Goal: Submit feedback/report problem

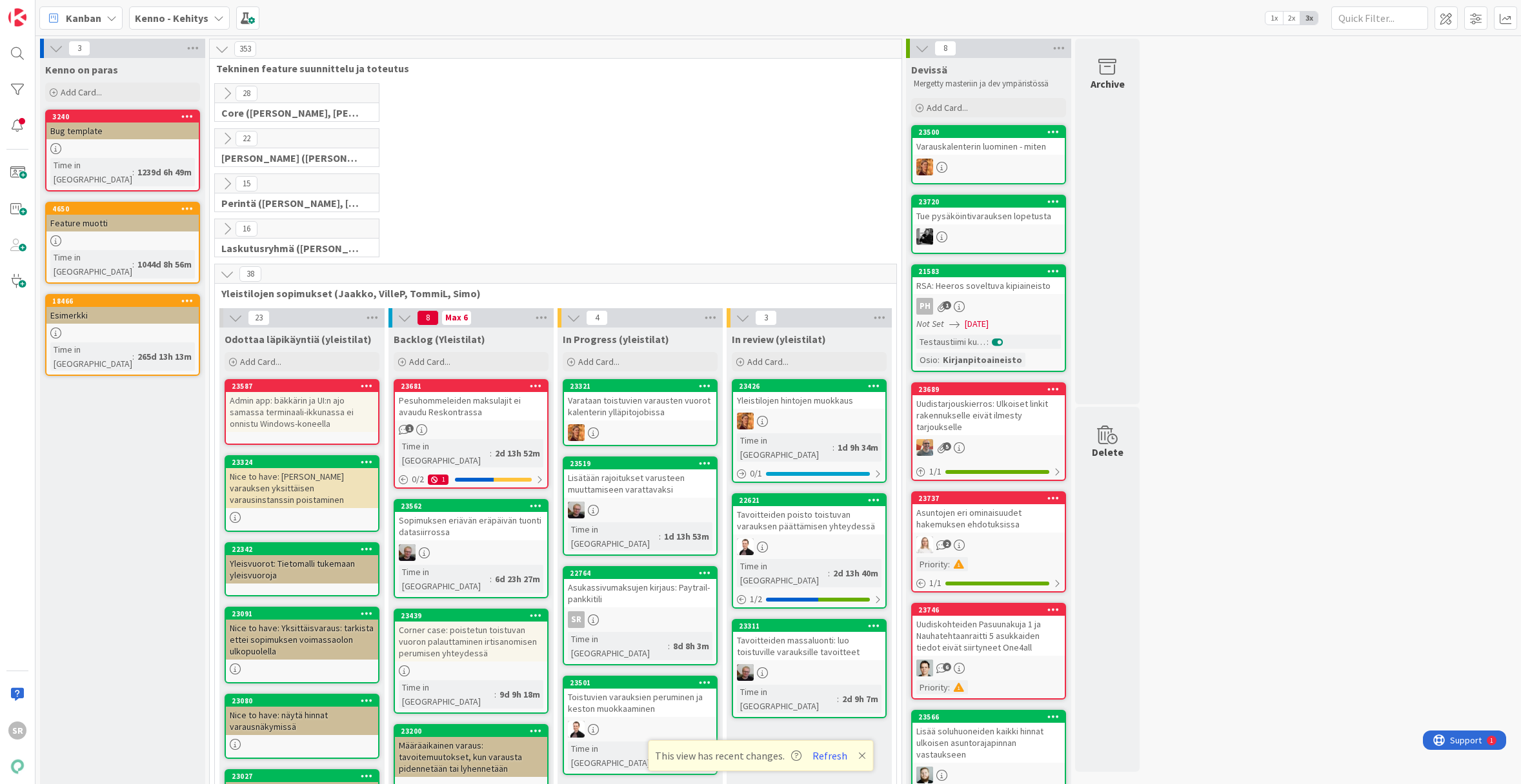
scroll to position [170, 0]
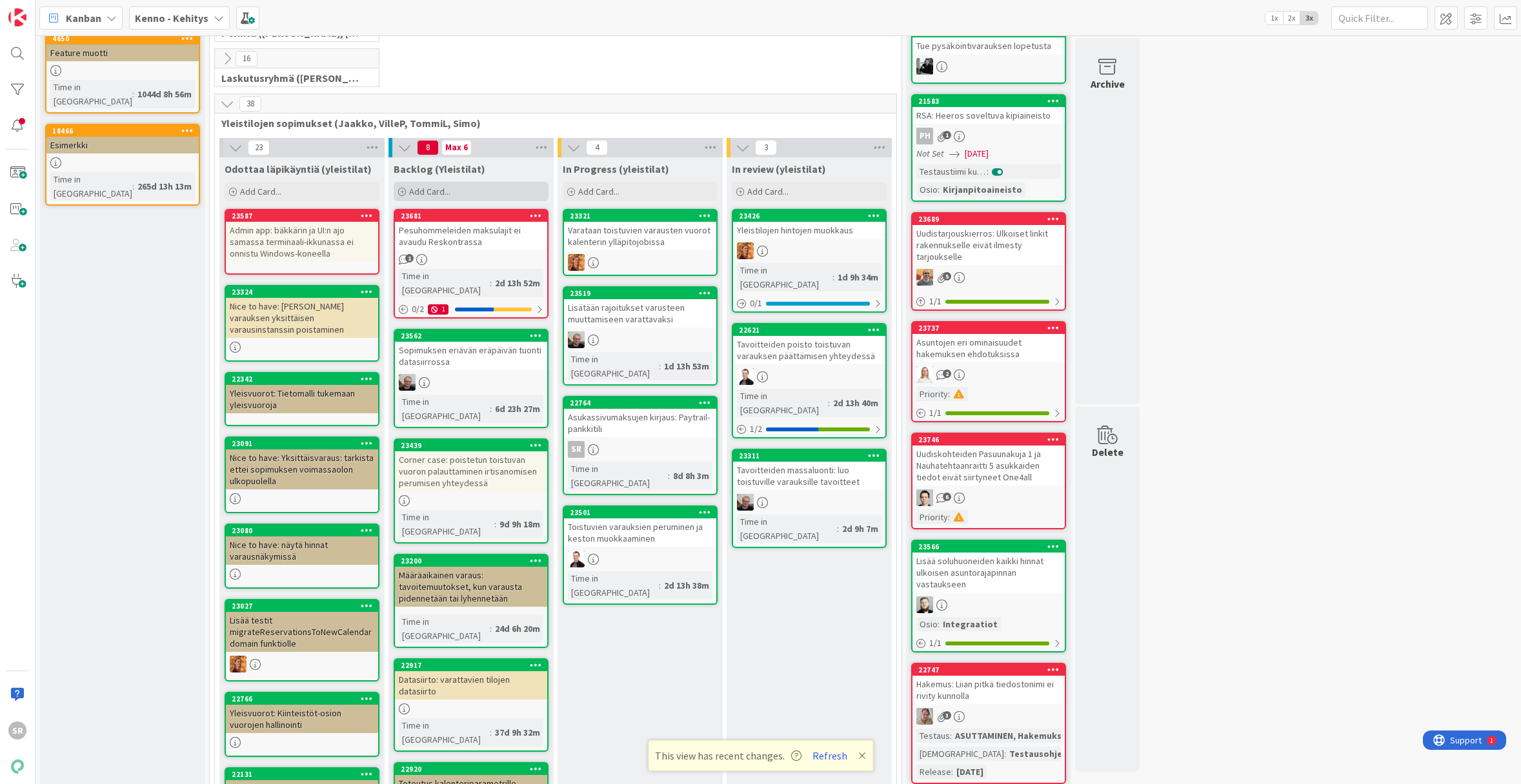
click at [464, 195] on div "Add Card..." at bounding box center [471, 191] width 155 height 19
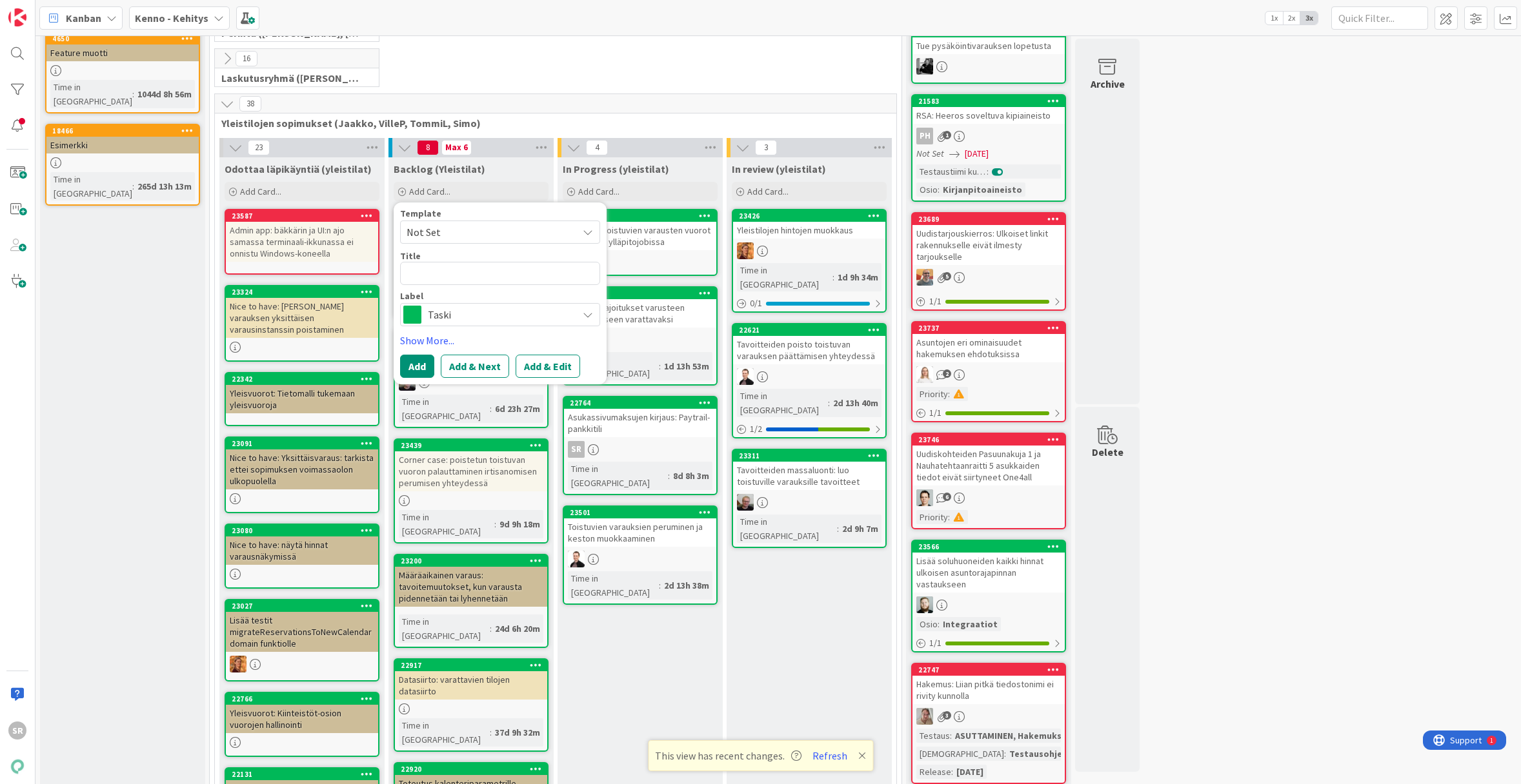
click at [484, 314] on span "Taski" at bounding box center [499, 315] width 143 height 18
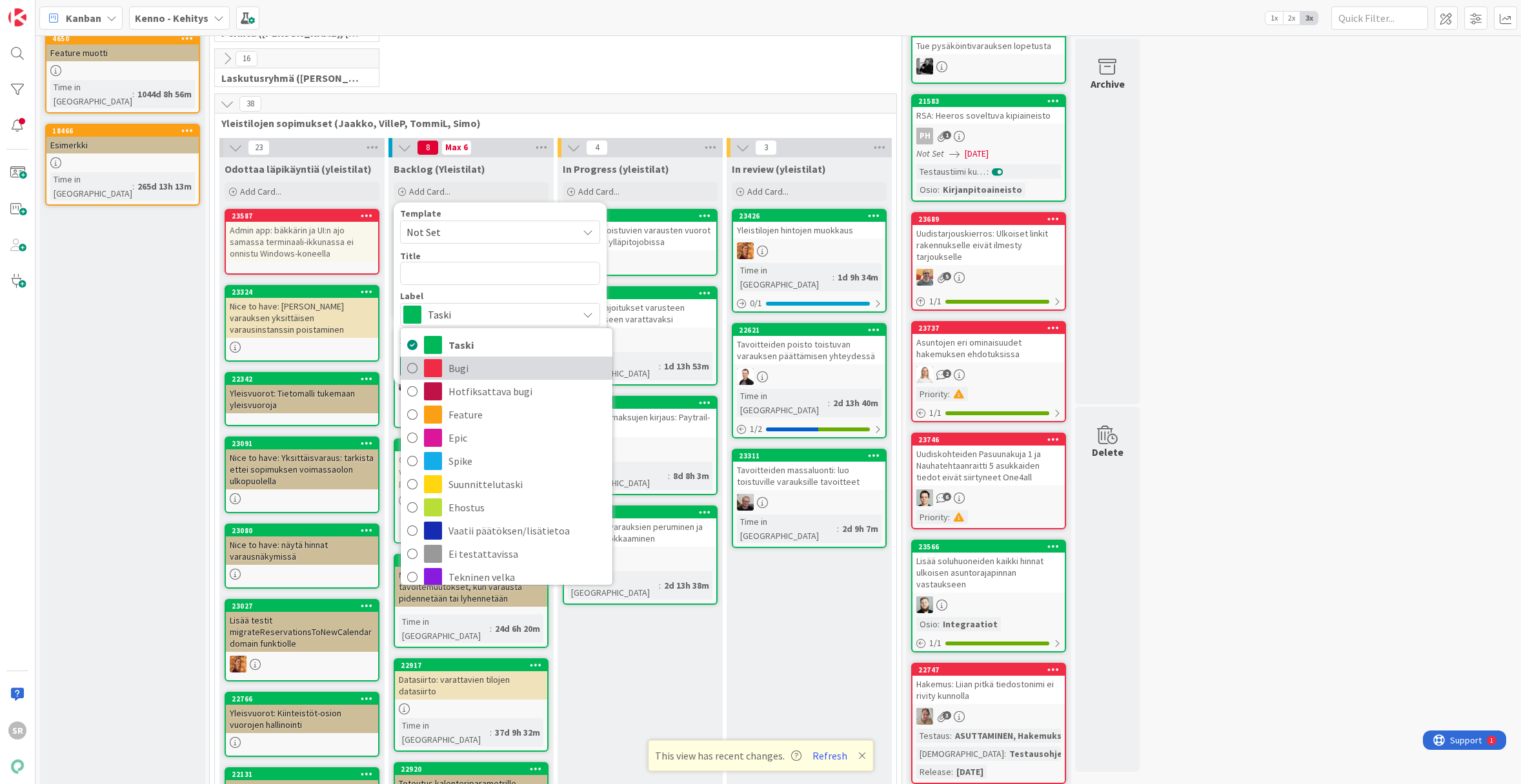
click at [485, 362] on span "Bugi" at bounding box center [528, 368] width 158 height 19
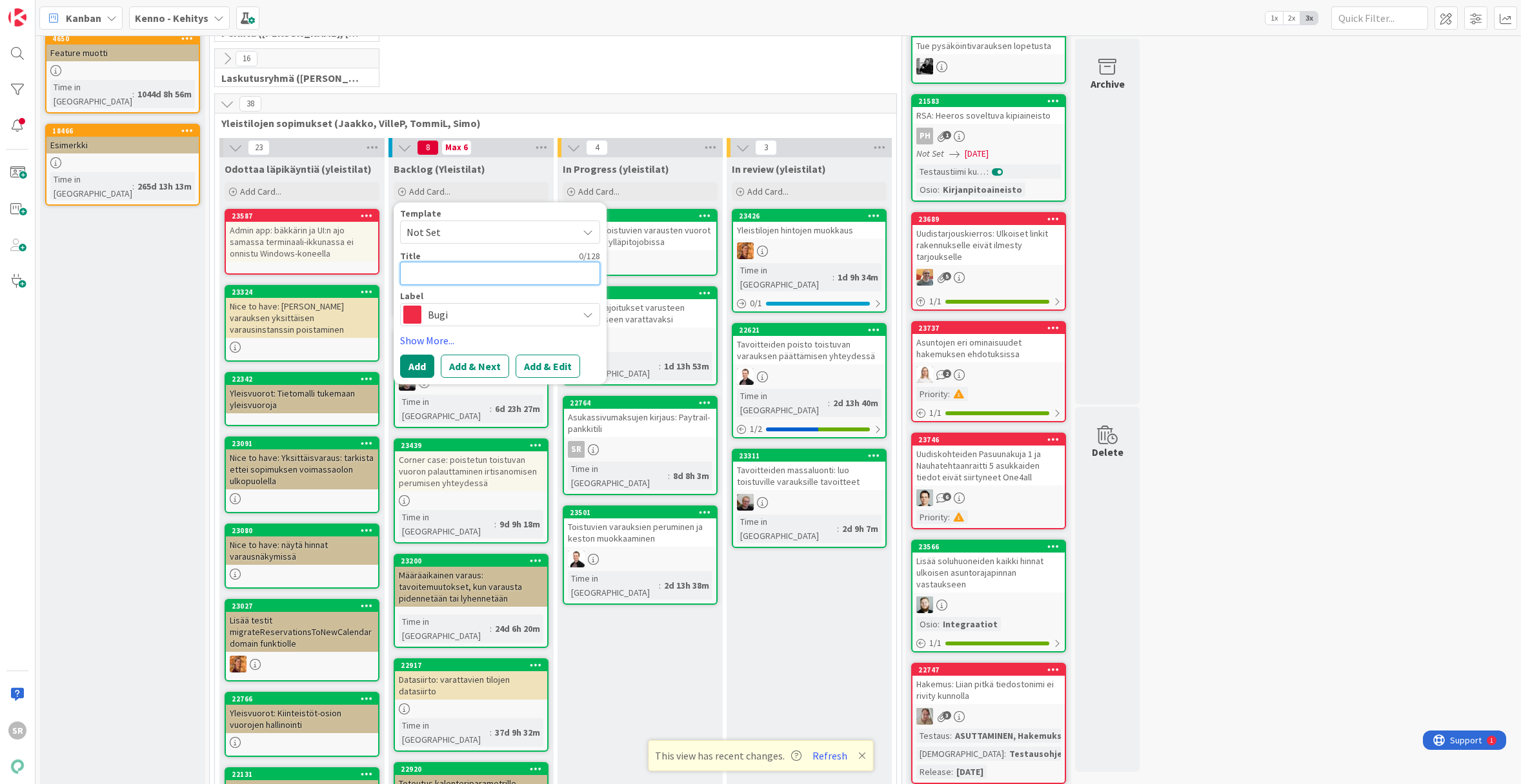
click at [469, 273] on textarea at bounding box center [500, 273] width 200 height 23
type textarea "x"
type textarea "K"
type textarea "x"
type textarea "Ka"
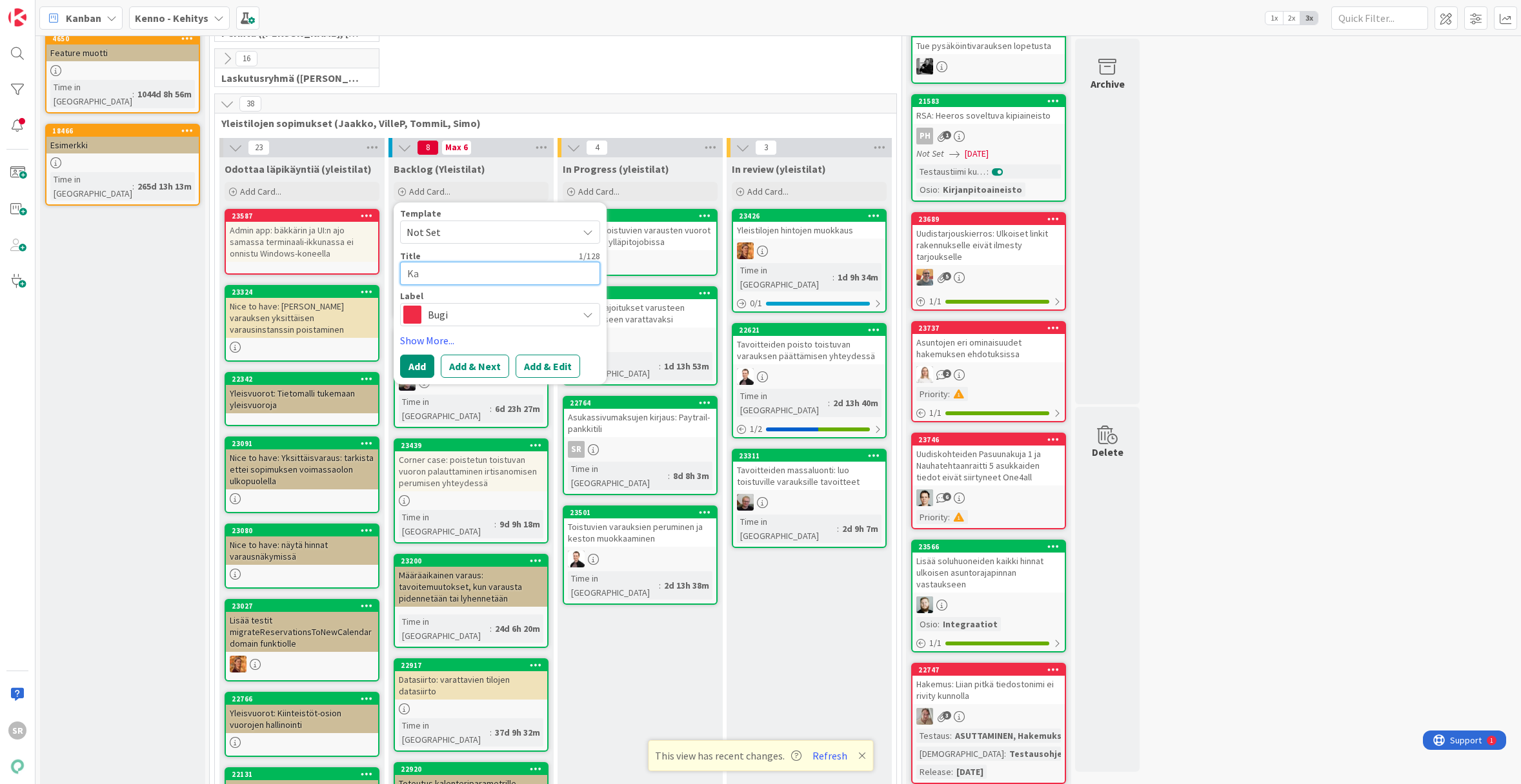
type textarea "x"
type textarea "Kal"
type textarea "x"
type textarea "Kale"
type textarea "x"
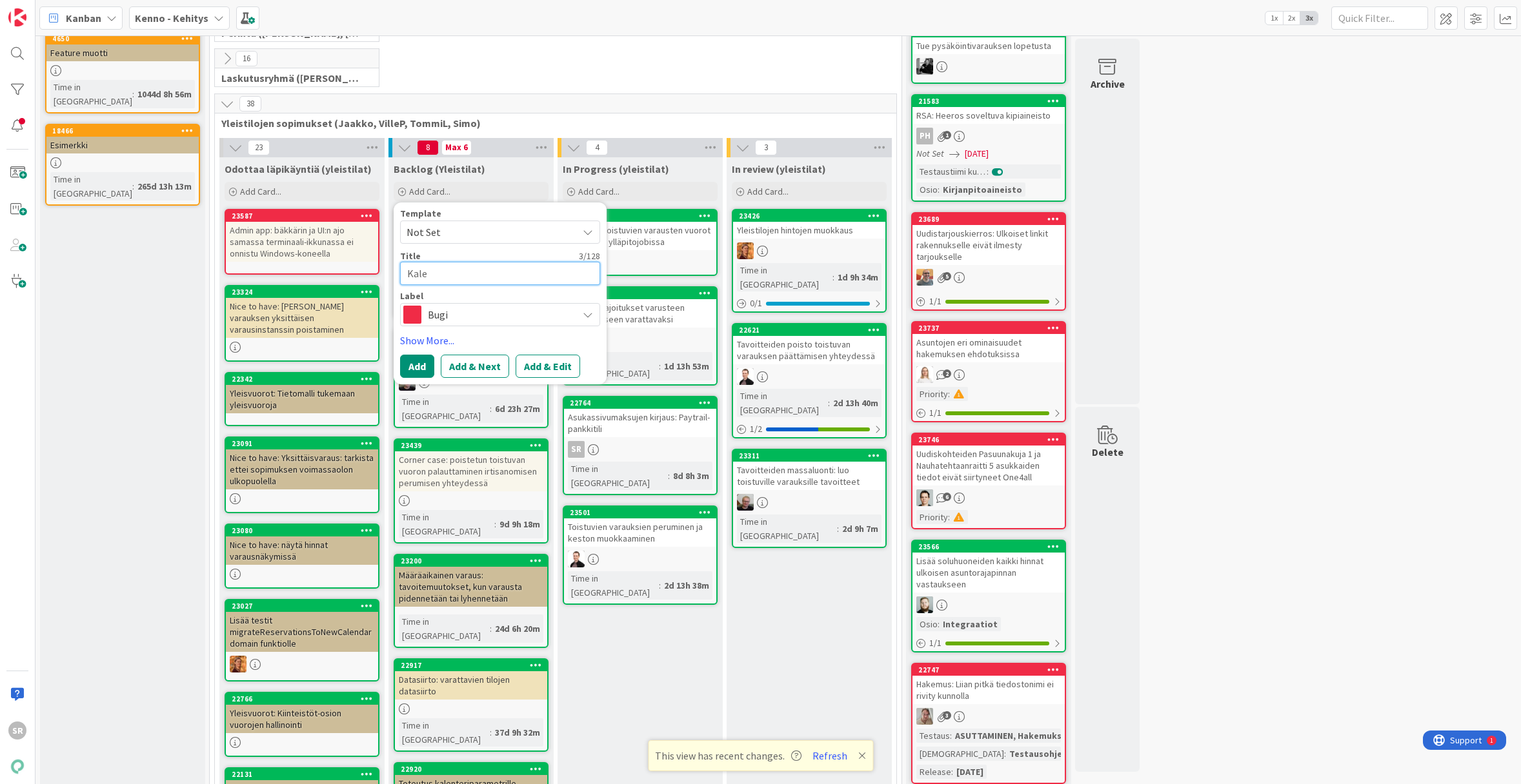
type textarea "Kalen"
type textarea "x"
type textarea "Kalent"
type textarea "x"
type textarea "Kalente"
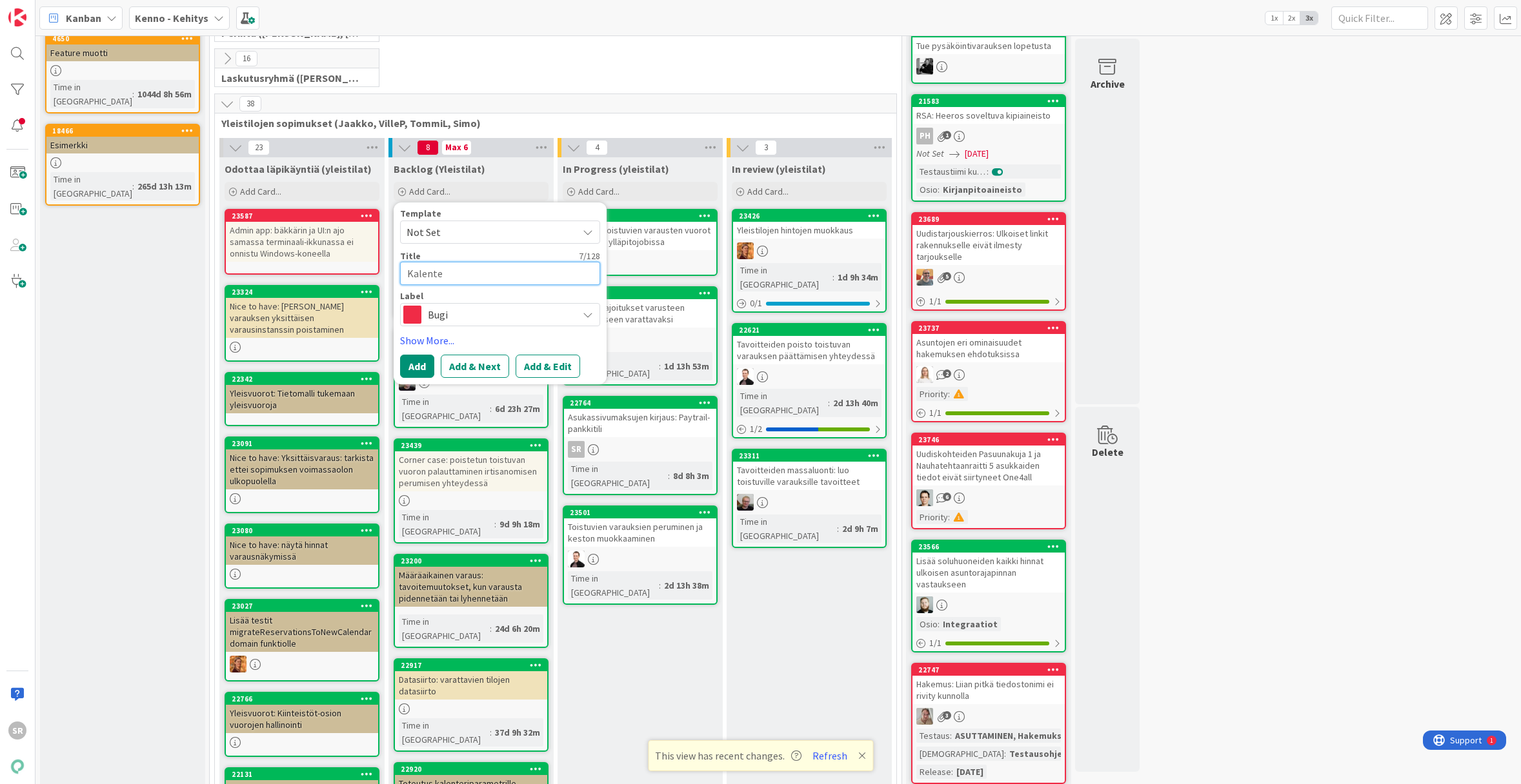
type textarea "x"
type textarea "Kalenter"
type textarea "x"
type textarea "Kalenteri"
type textarea "x"
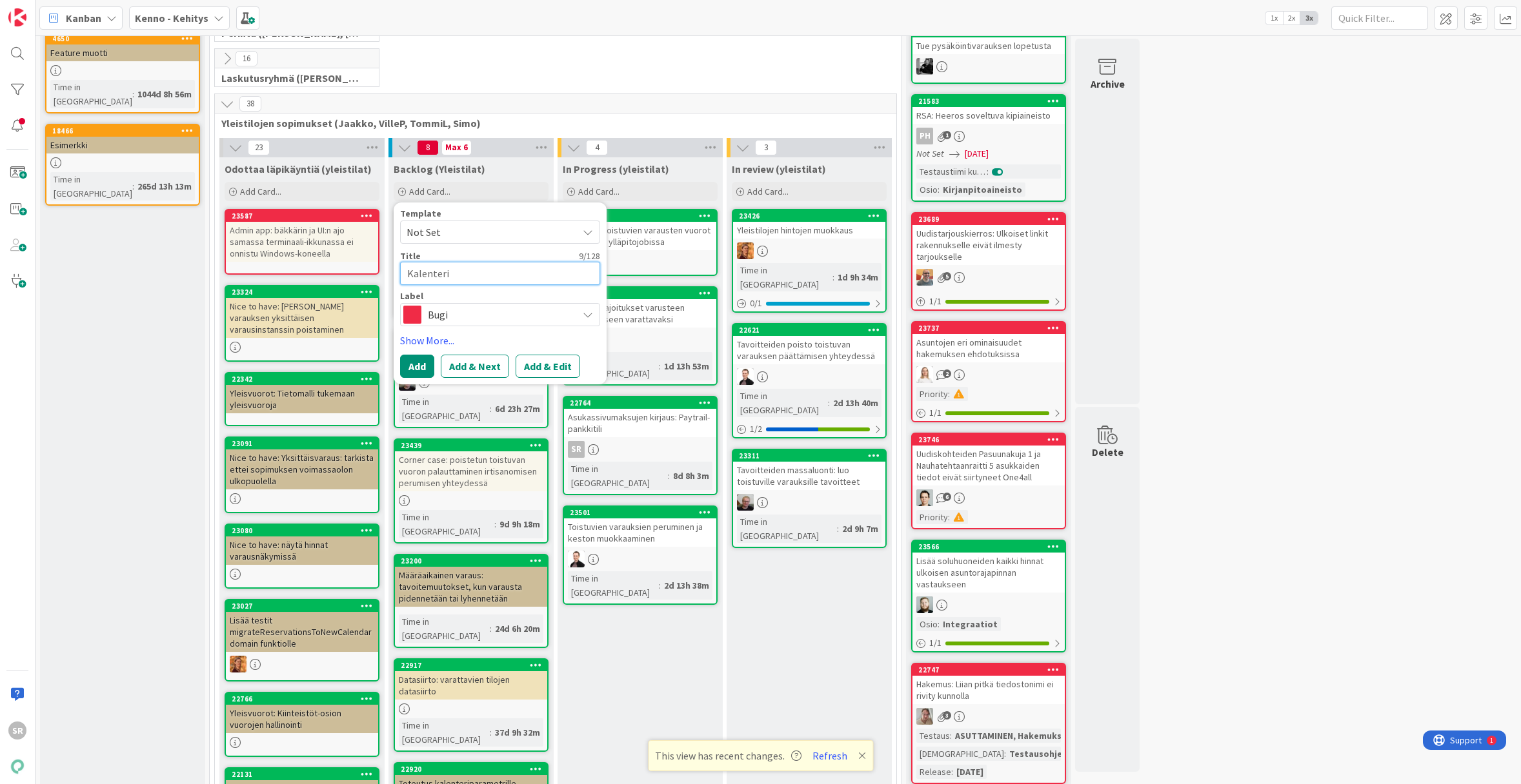
type textarea "Kalenterim"
type textarea "x"
type textarea "Kalenterimu"
type textarea "x"
type textarea "Kalenterimuu"
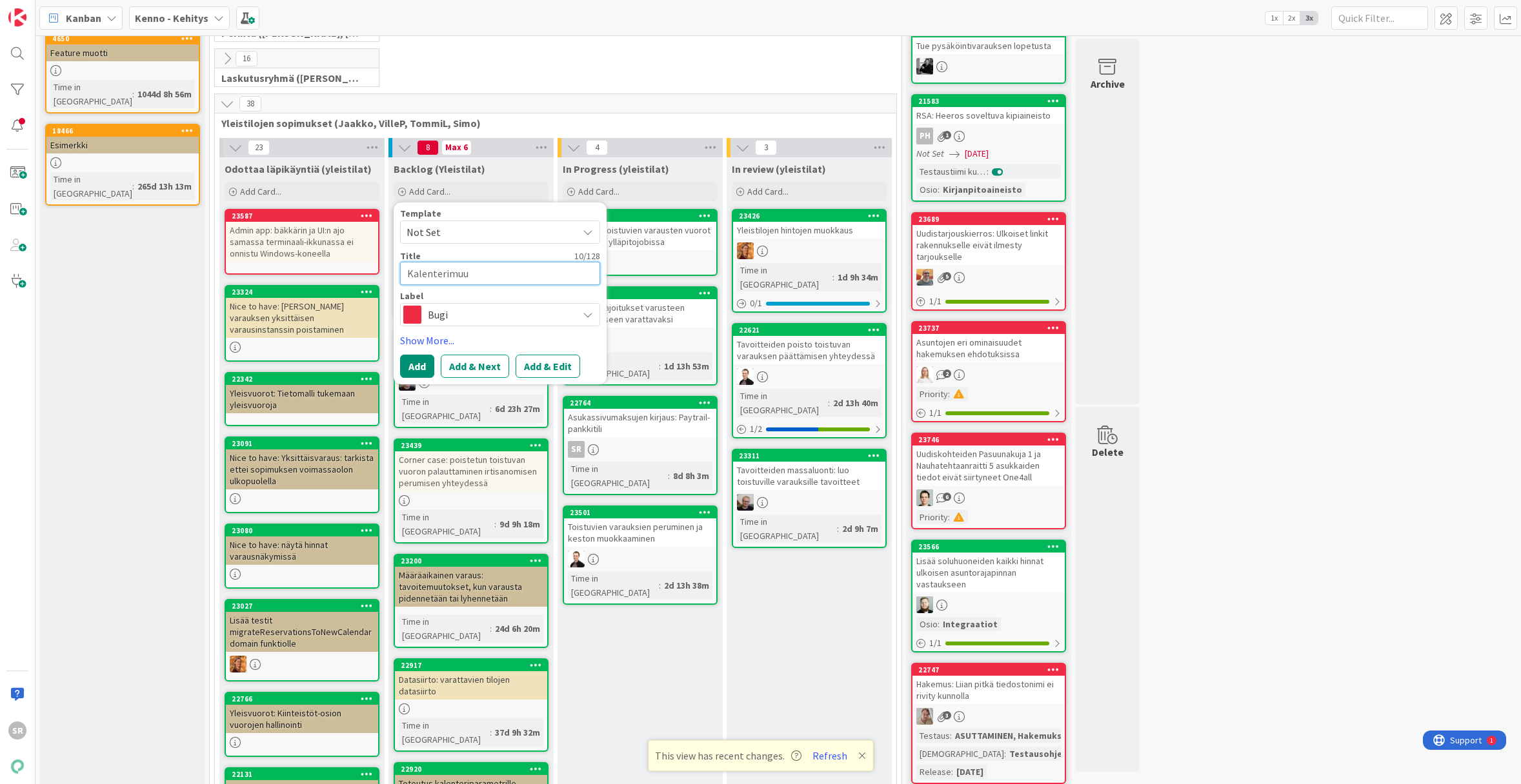
type textarea "x"
type textarea "Kalenterimuut"
type textarea "x"
type textarea "Kalenterimuuto"
type textarea "x"
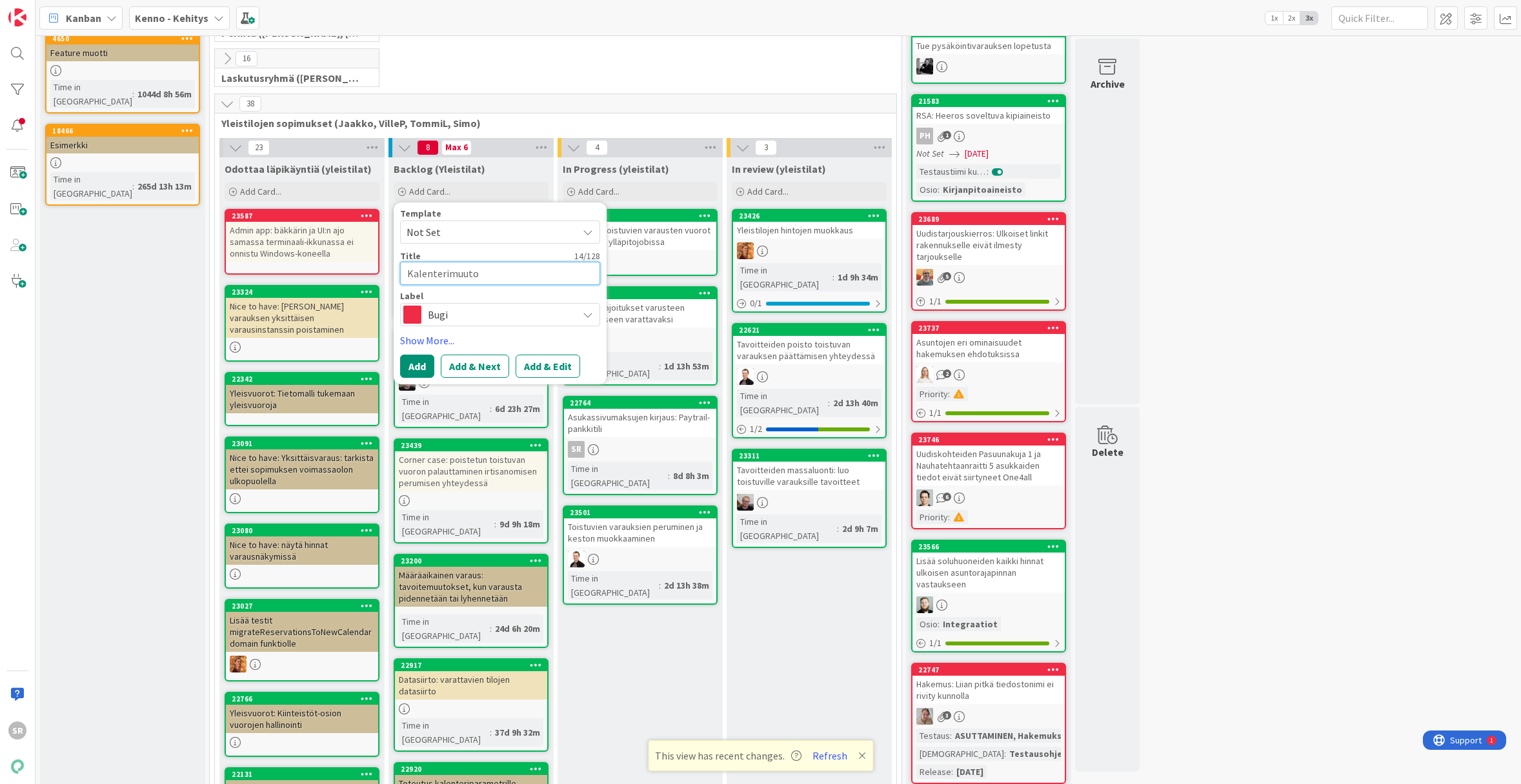
type textarea "Kalenterimuutos"
type textarea "x"
type textarea "Kalenterimuutoste"
type textarea "x"
type textarea "Kalenterimuutosten"
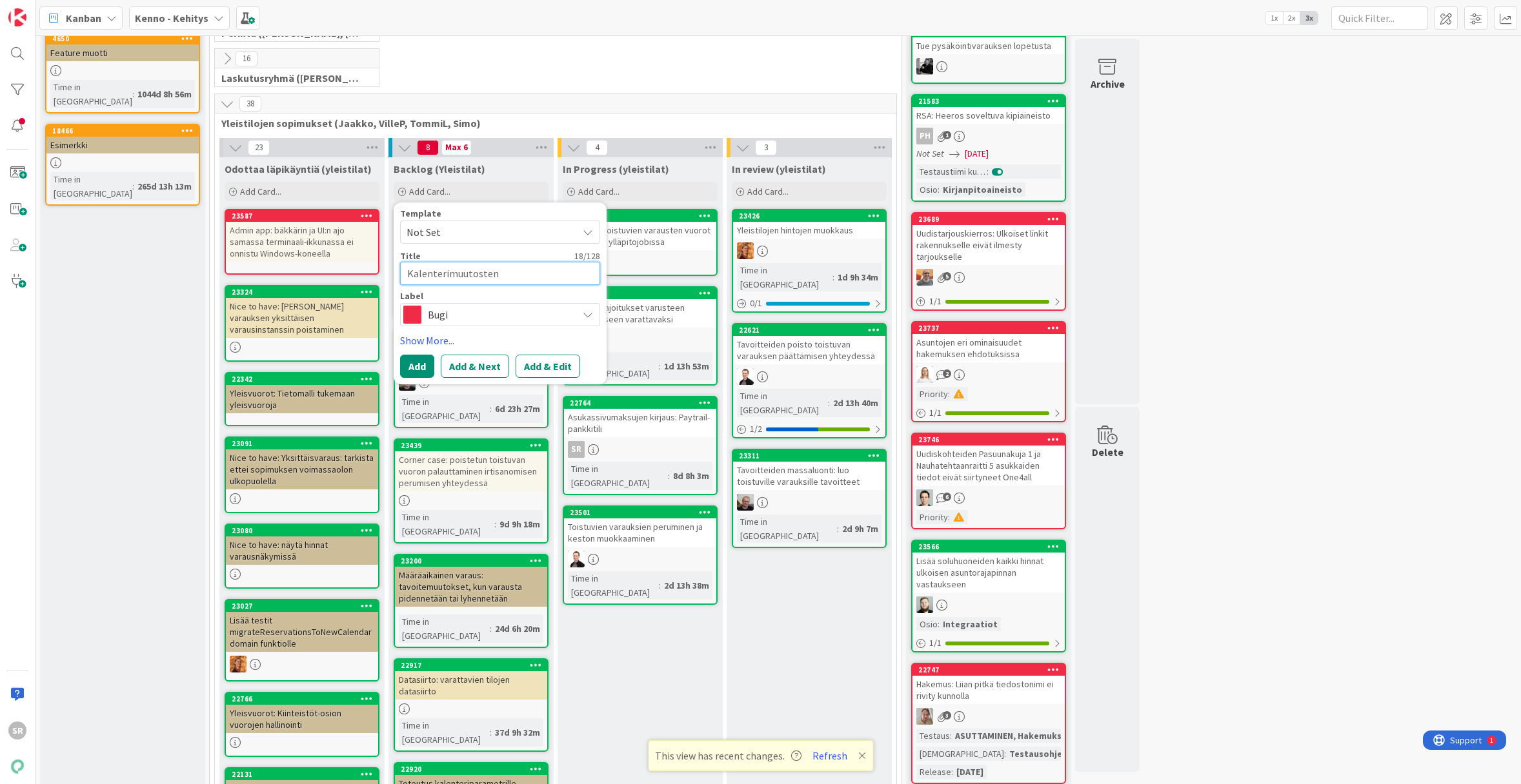
type textarea "x"
type textarea "Kalenterimuutosten"
type textarea "x"
type textarea "Kalenterimuutosten p"
type textarea "x"
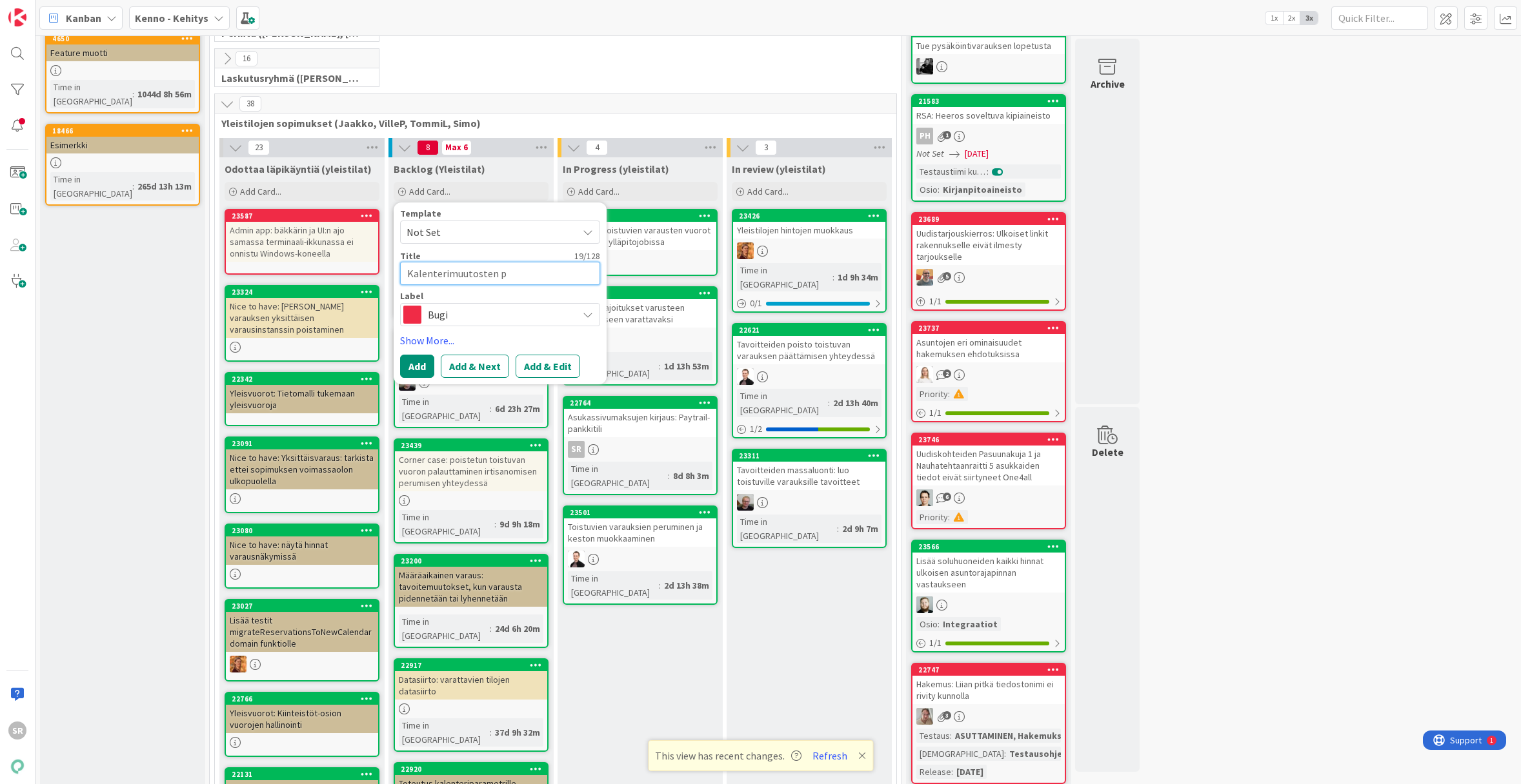
type textarea "Kalenterimuutosten pe"
type textarea "x"
type textarea "Kalenterimuutosten per"
type textarea "x"
type textarea "Kalenterimuutosten [GEOGRAPHIC_DATA]"
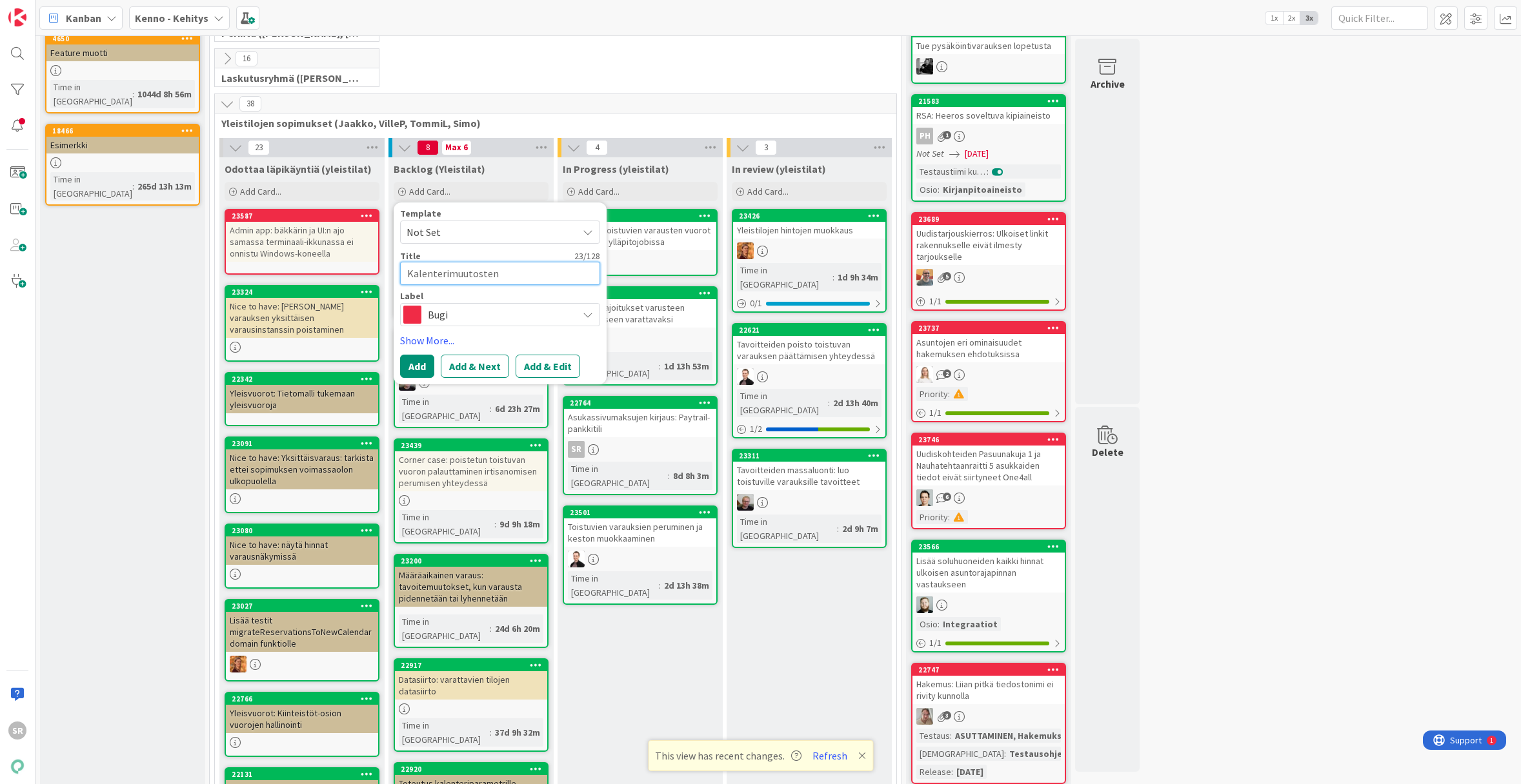
type textarea "x"
type textarea "Kalenterimuutosten perumi"
type textarea "x"
type textarea "Kalenterimuutosten perumin"
type textarea "x"
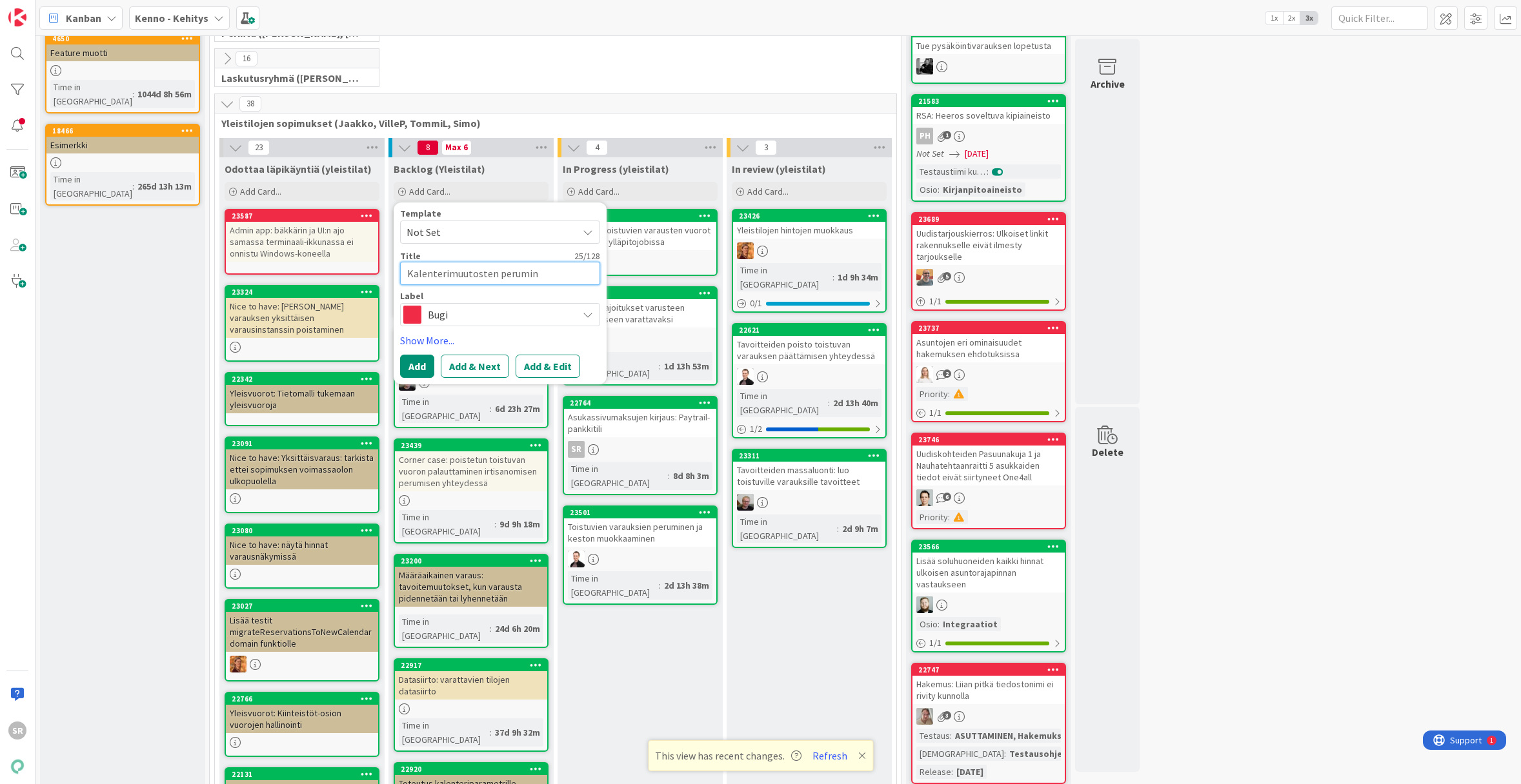
type textarea "Kalenterimuutosten perumine"
type textarea "x"
type textarea "Kalenterimuutosten peruminen"
type textarea "x"
type textarea "Kalenterimuutosten peruminen e"
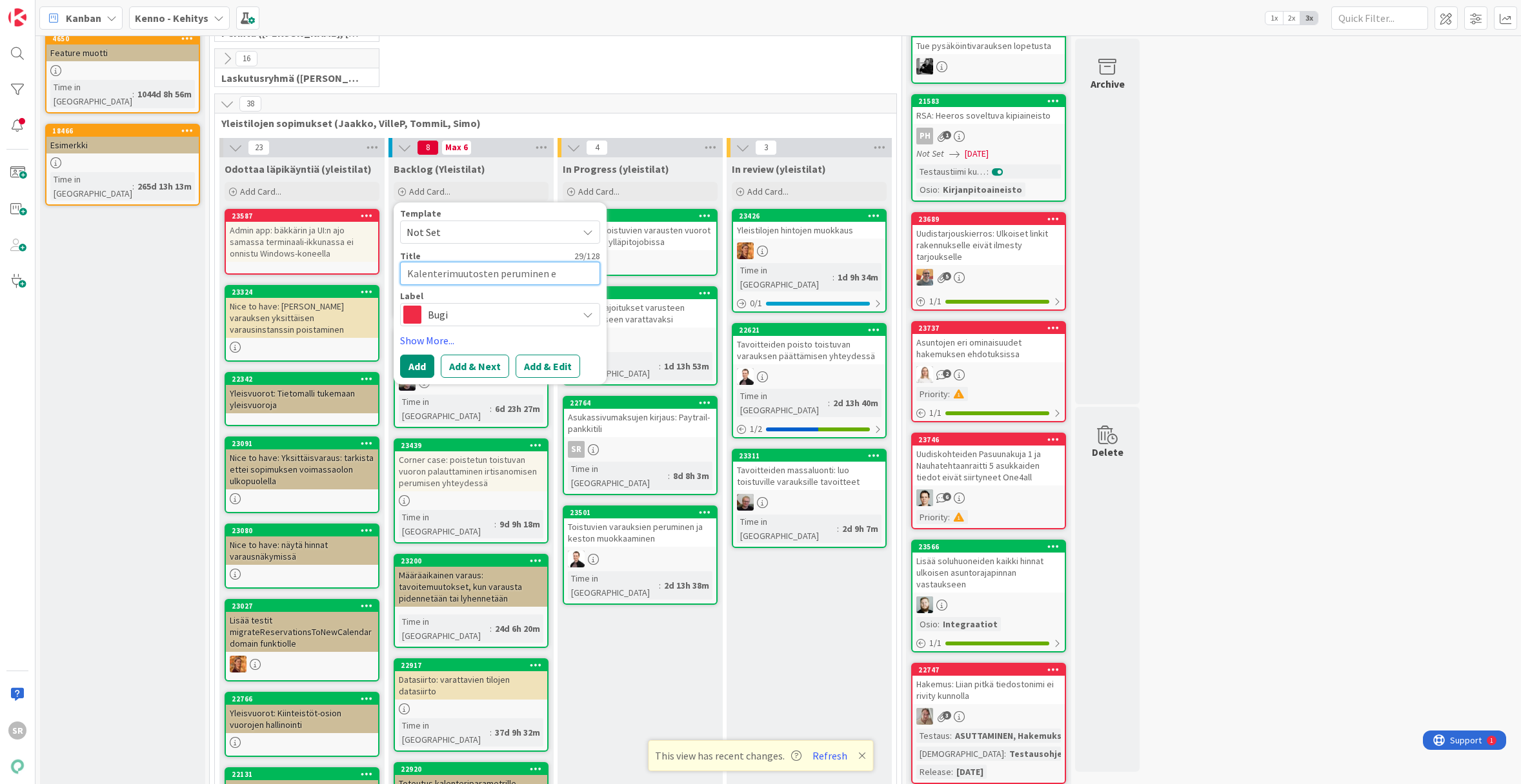
type textarea "x"
type textarea "Kalenterimuutosten peruminen ei"
type textarea "x"
type textarea "Kalenterimuutosten peruminen ei"
type textarea "x"
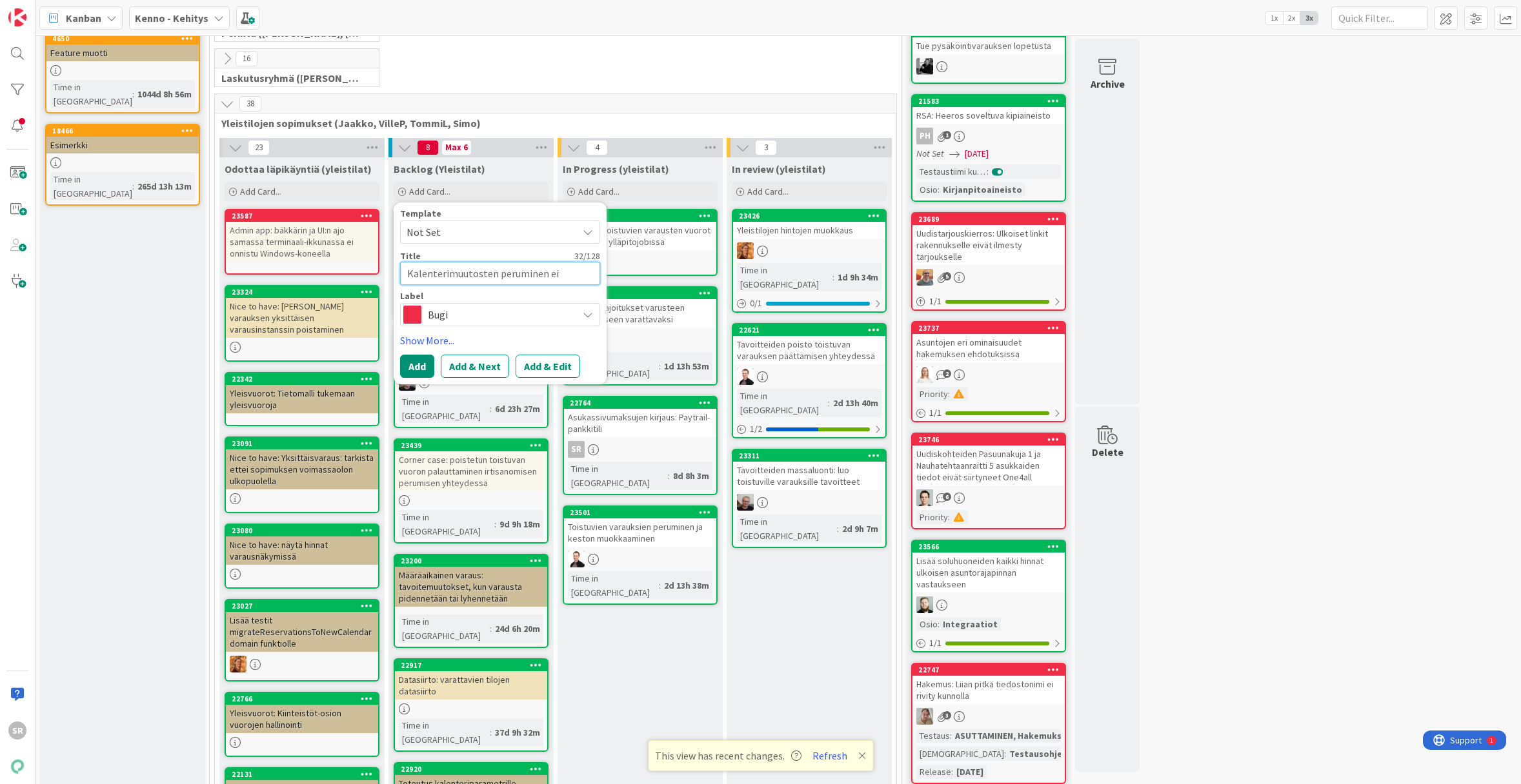
type textarea "Kalenterimuutosten peruminen ei t"
type textarea "x"
type textarea "Kalenterimuutosten peruminen ei to"
type textarea "x"
type textarea "Kalenterimuutosten peruminen ei toi"
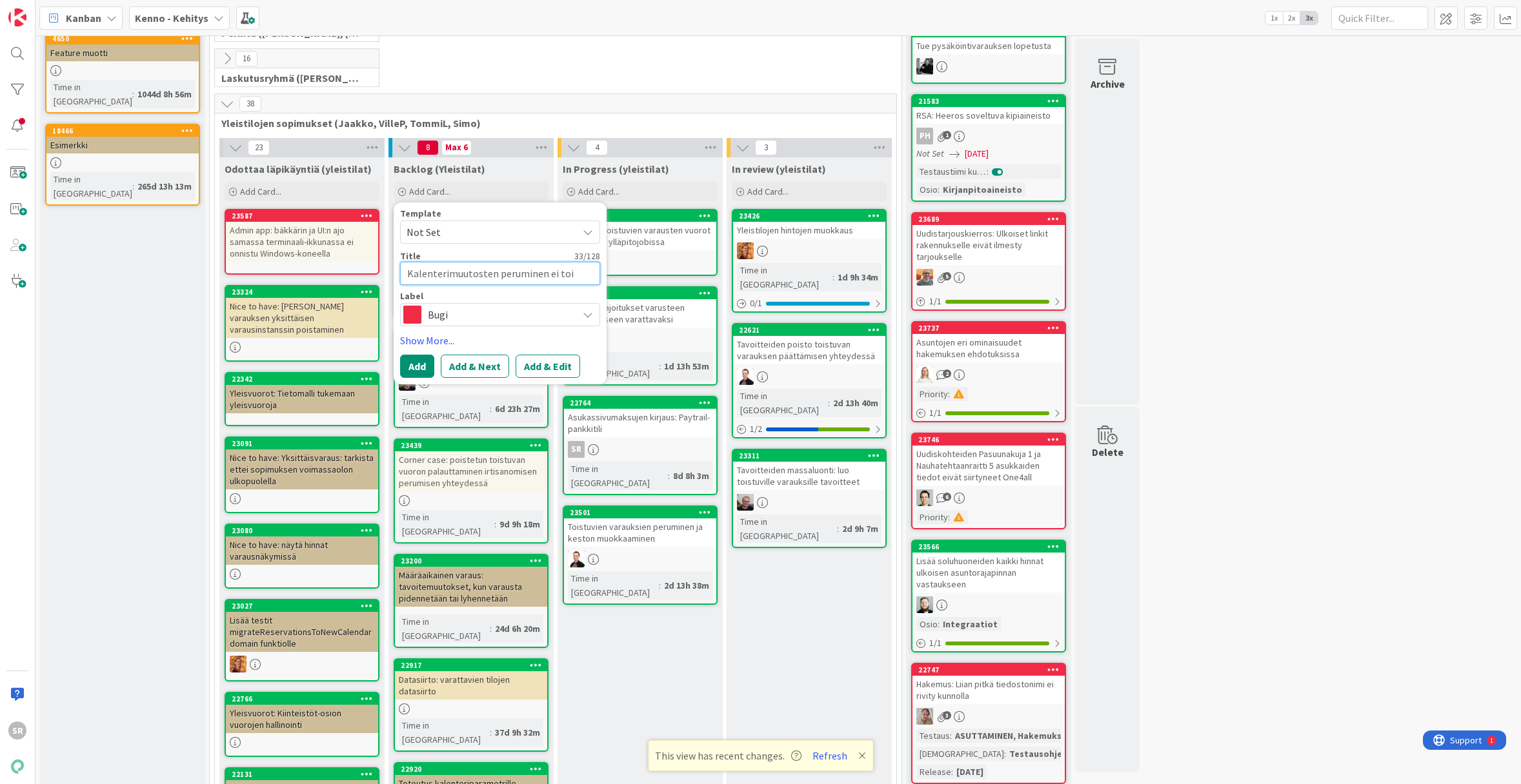
type textarea "x"
type textarea "Kalenterimuutosten peruminen ei toim"
type textarea "x"
type textarea "Kalenterimuutosten peruminen ei toimi"
click at [536, 365] on button "Add & Edit" at bounding box center [548, 366] width 65 height 23
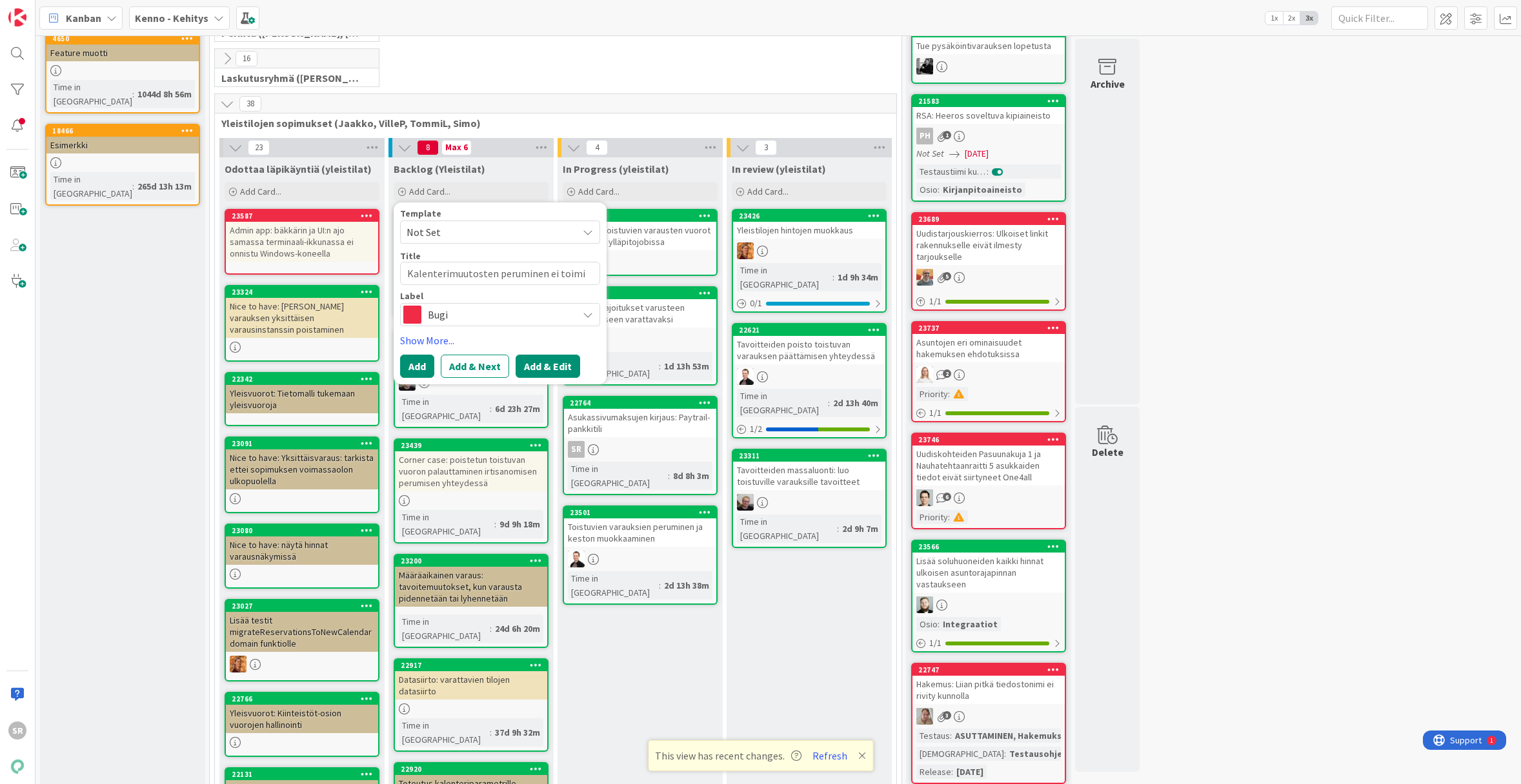
type textarea "x"
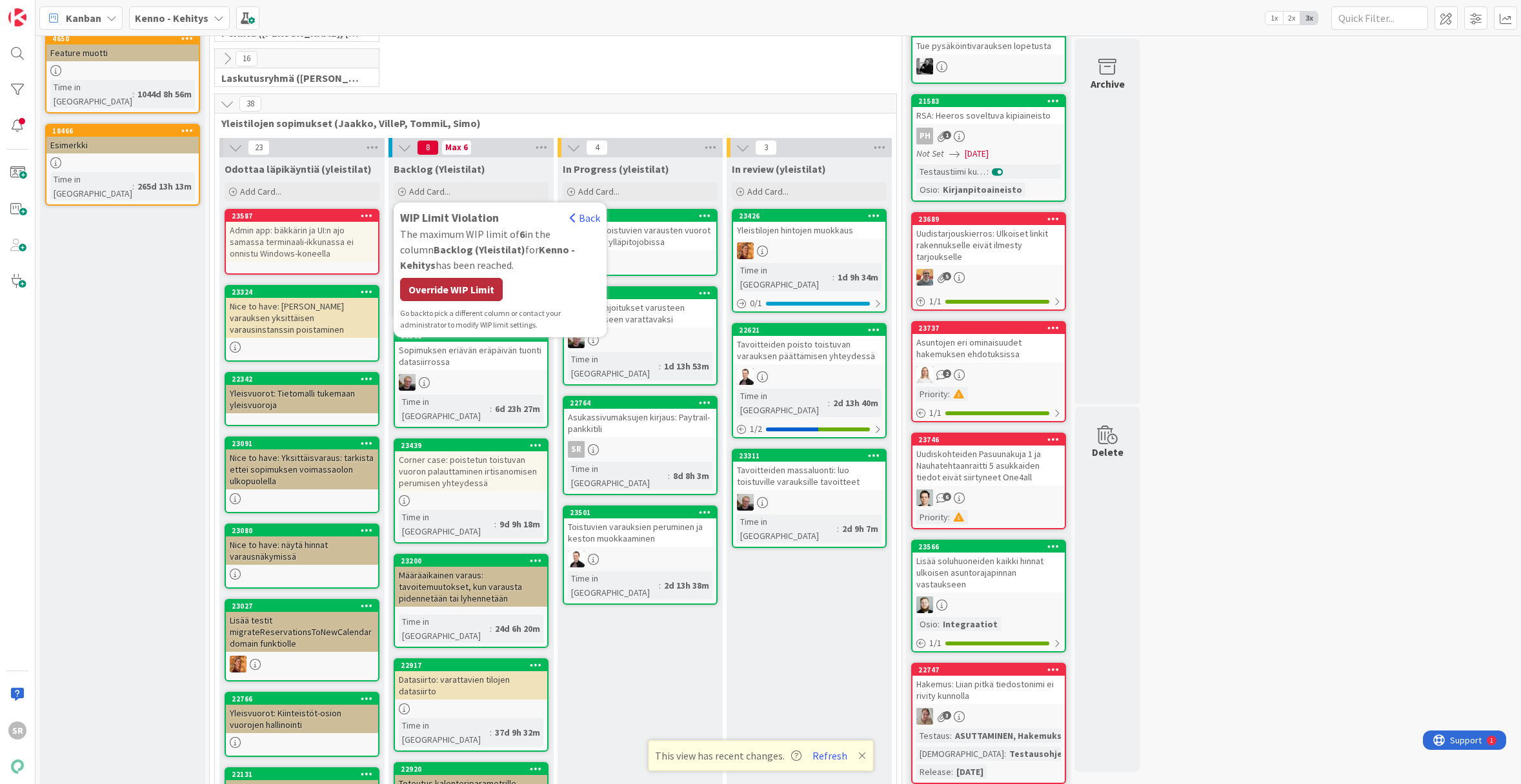
click at [482, 292] on div "Override WIP Limit" at bounding box center [451, 290] width 102 height 23
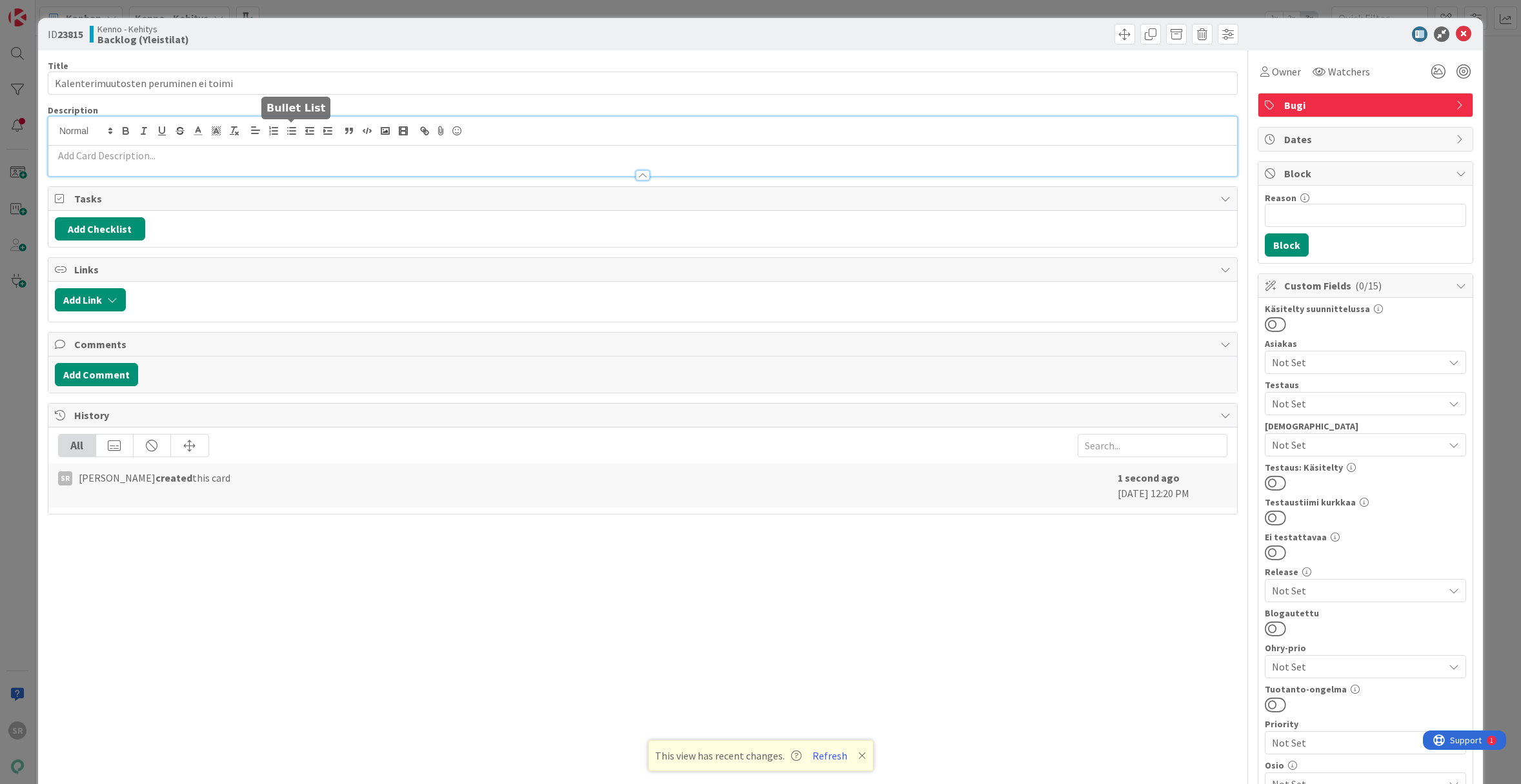
click at [283, 129] on div at bounding box center [643, 146] width 1189 height 60
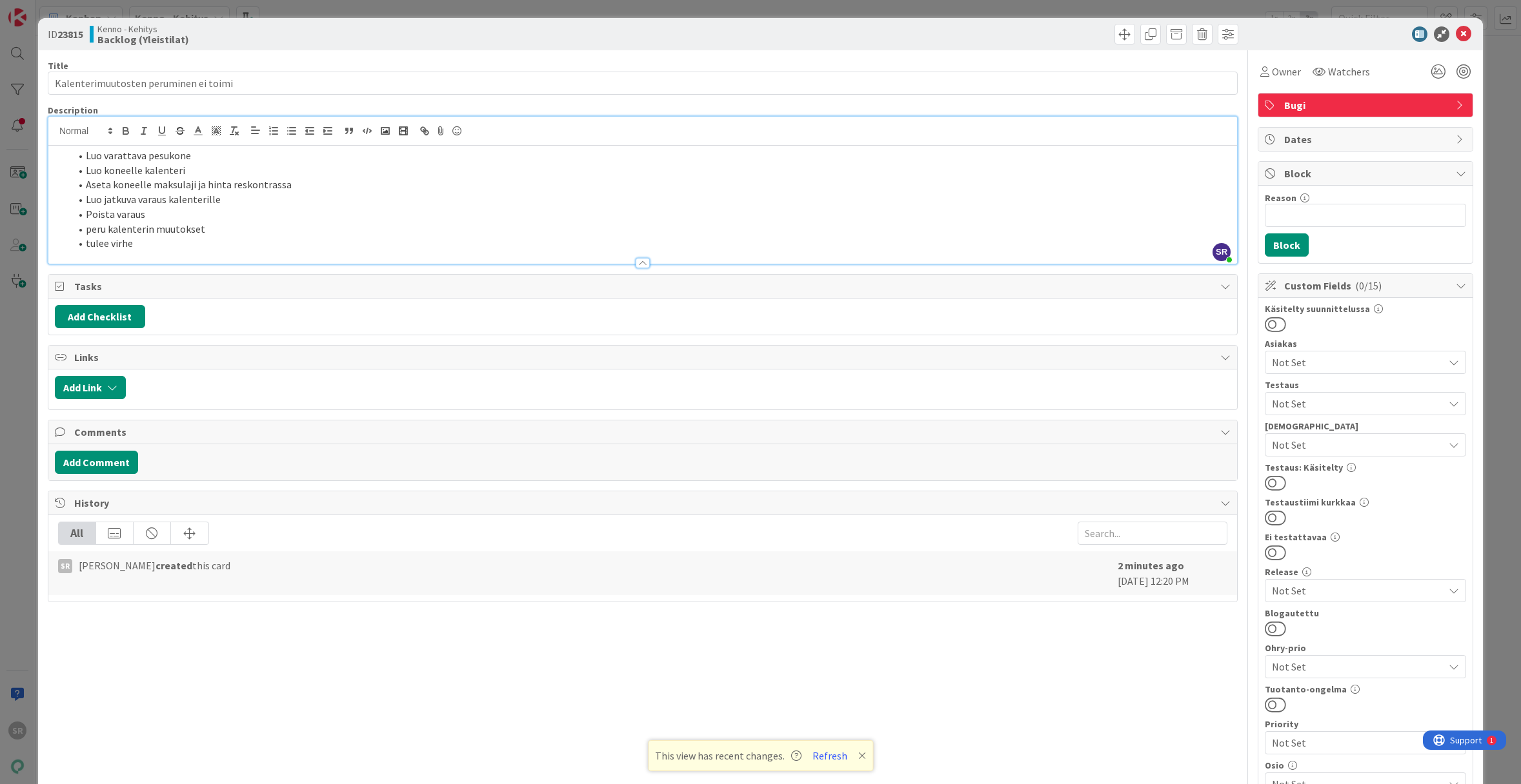
click at [189, 239] on li "tulee virhe" at bounding box center [650, 244] width 1160 height 15
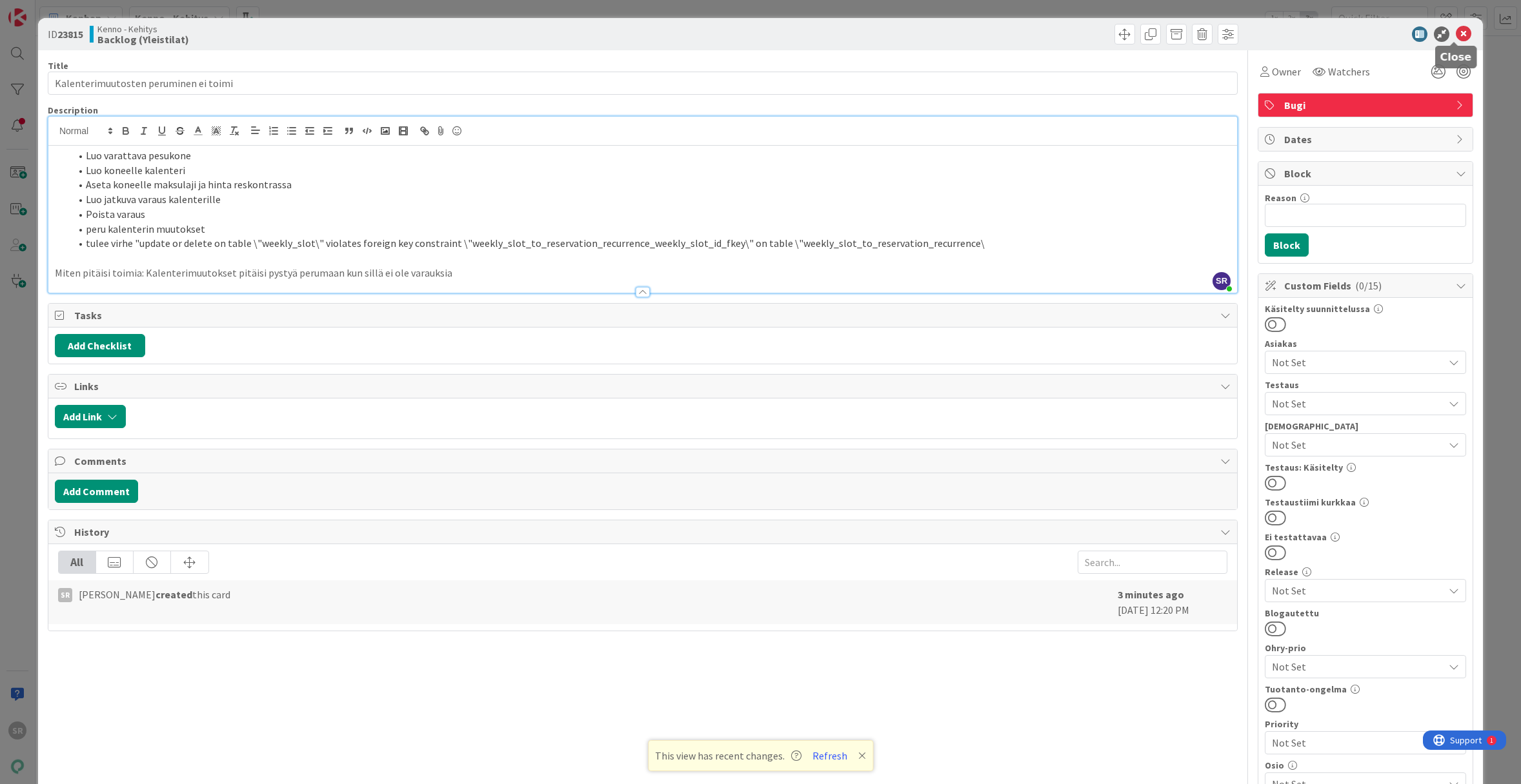
click at [1460, 32] on icon at bounding box center [1463, 34] width 15 height 15
